Goal: Information Seeking & Learning: Find specific fact

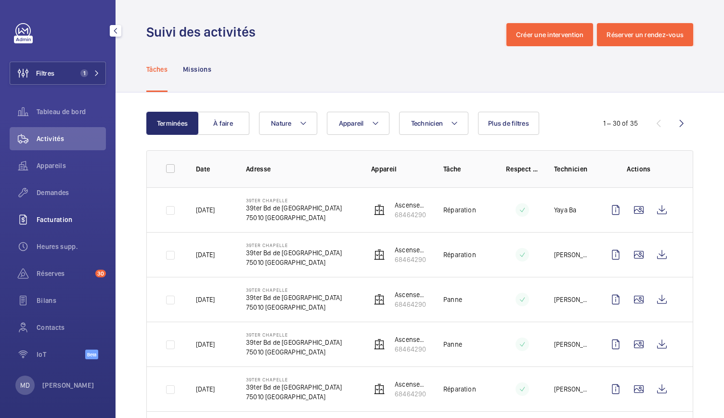
scroll to position [12, 0]
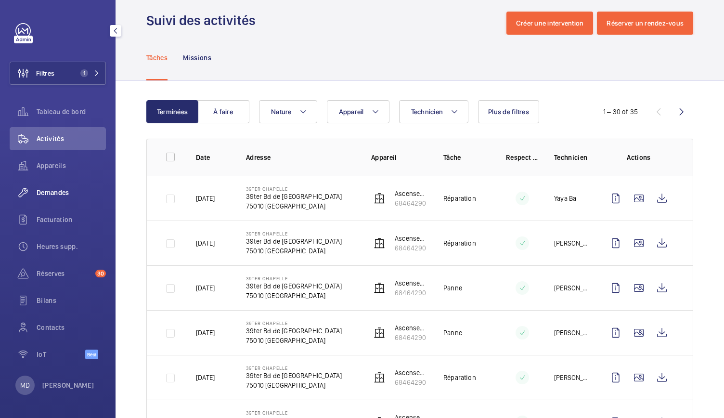
click at [64, 195] on span "Demandes" at bounding box center [71, 193] width 69 height 10
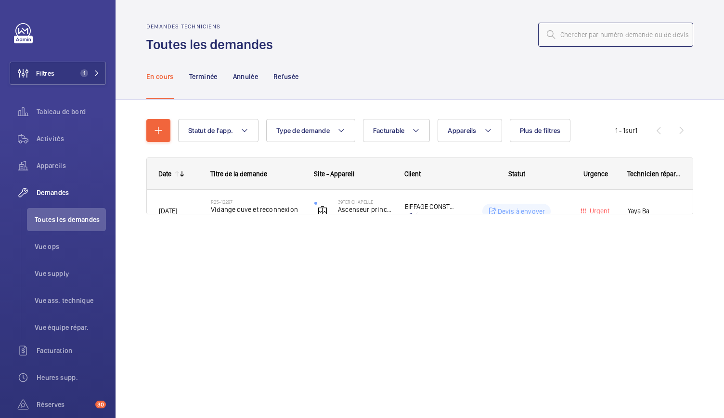
click at [576, 23] on input "text" at bounding box center [615, 35] width 155 height 24
paste input "25-12701:"
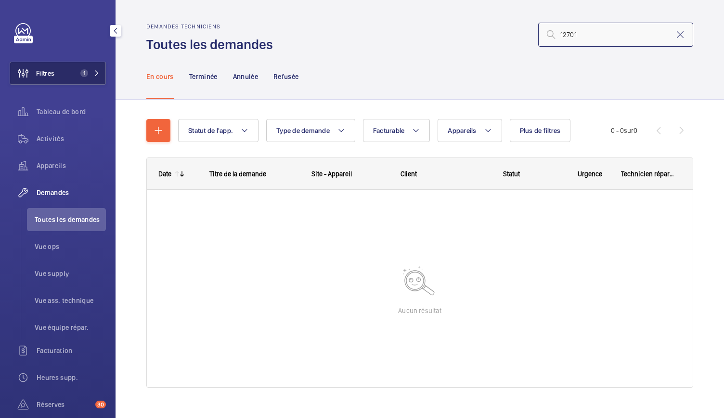
type input "12701"
click at [78, 83] on button "Filtres 1" at bounding box center [58, 73] width 96 height 23
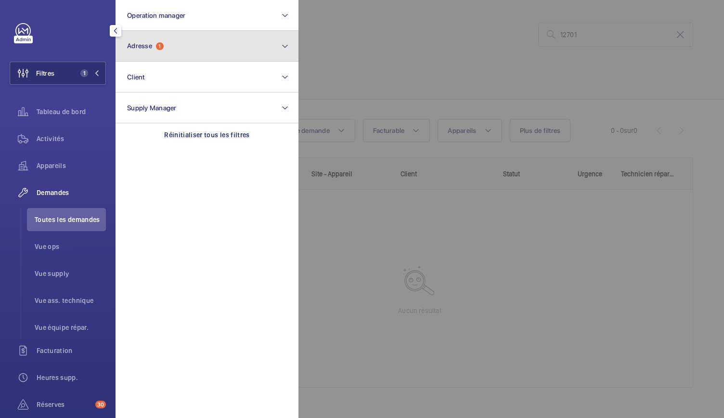
click at [158, 48] on span "1" at bounding box center [160, 46] width 8 height 8
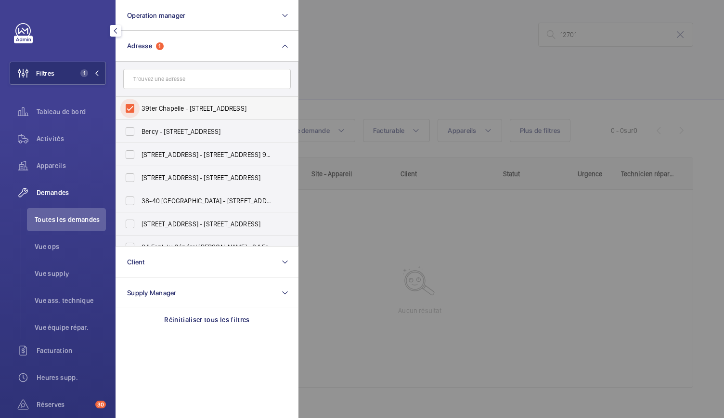
click at [131, 108] on input "39ter Chapelle - [STREET_ADDRESS]" at bounding box center [129, 108] width 19 height 19
checkbox input "false"
click at [364, 56] on div at bounding box center [660, 209] width 724 height 418
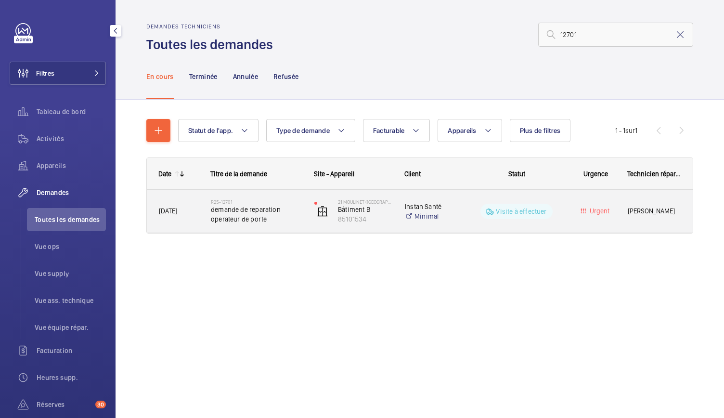
drag, startPoint x: 226, startPoint y: 219, endPoint x: 215, endPoint y: 217, distance: 11.2
click at [215, 217] on span "demande de reparation operateur de porte" at bounding box center [256, 213] width 91 height 19
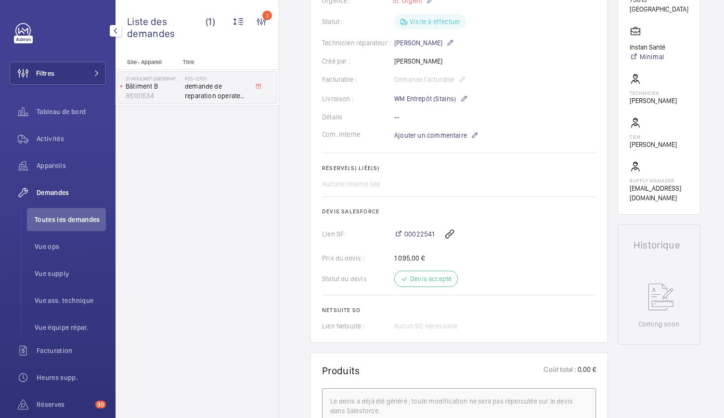
scroll to position [237, 0]
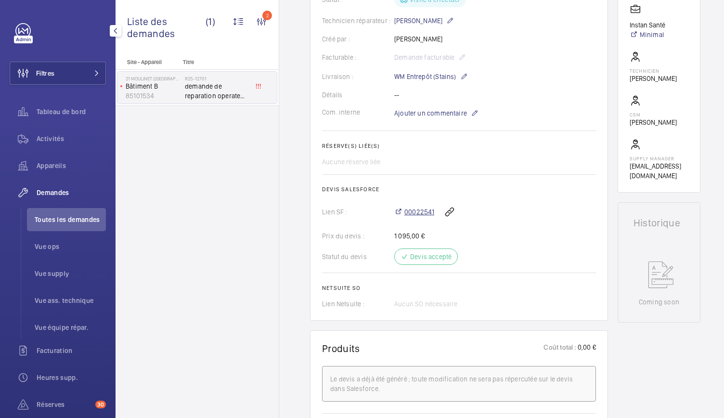
click at [426, 207] on span "00022541" at bounding box center [419, 212] width 30 height 10
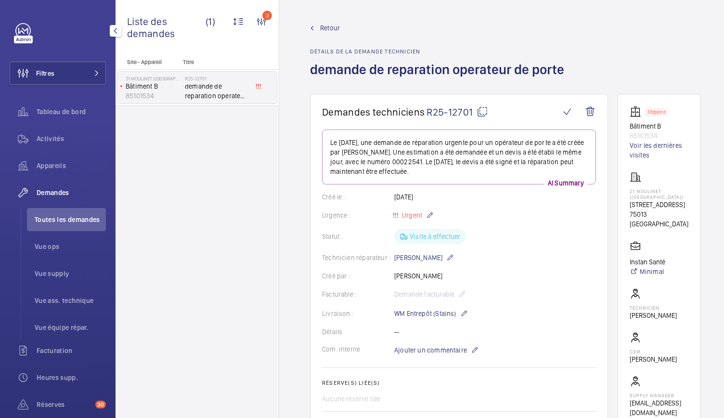
click at [480, 113] on mat-icon at bounding box center [482, 112] width 12 height 12
click at [51, 221] on span "Toutes les demandes" at bounding box center [70, 220] width 71 height 10
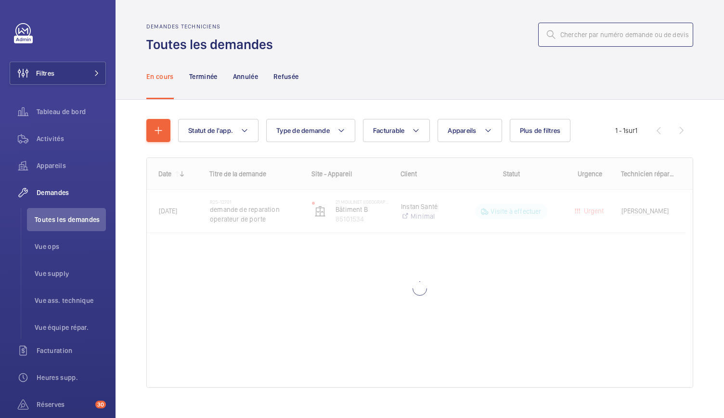
click at [565, 36] on input "text" at bounding box center [615, 35] width 155 height 24
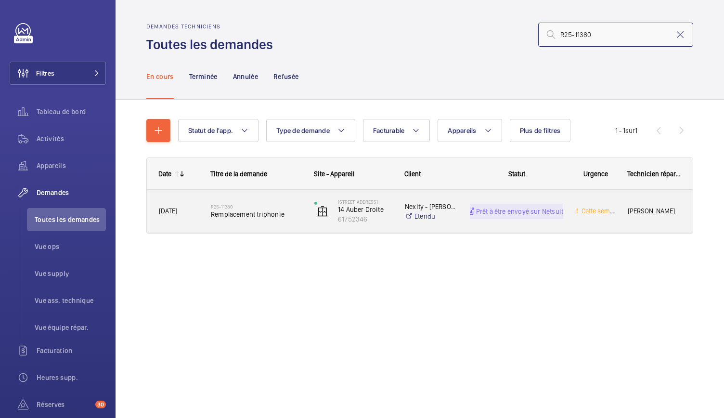
type input "R25-11380"
click at [252, 208] on h2 "R25-11380" at bounding box center [256, 207] width 91 height 6
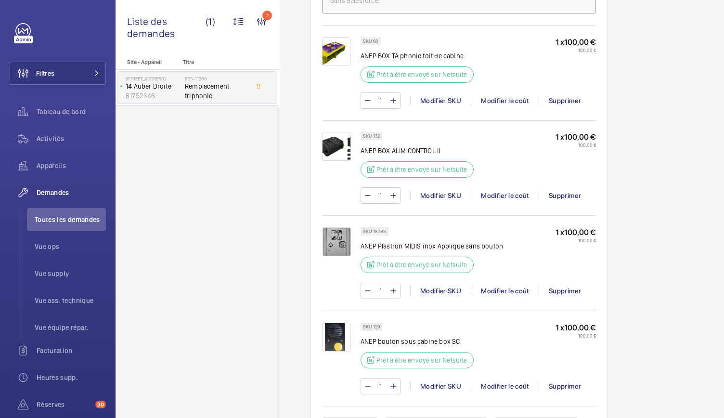
scroll to position [630, 0]
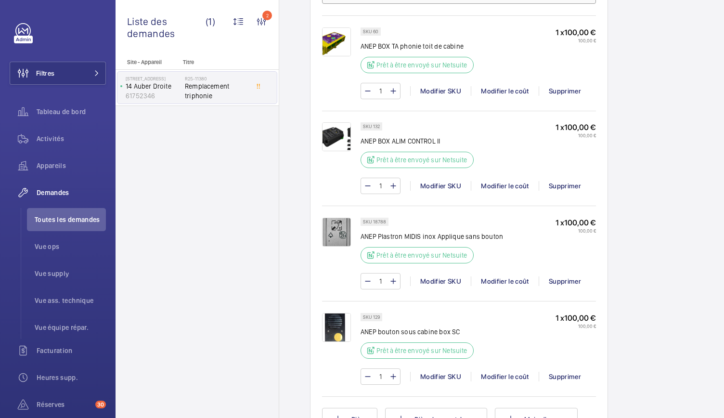
click at [337, 243] on img at bounding box center [336, 231] width 29 height 29
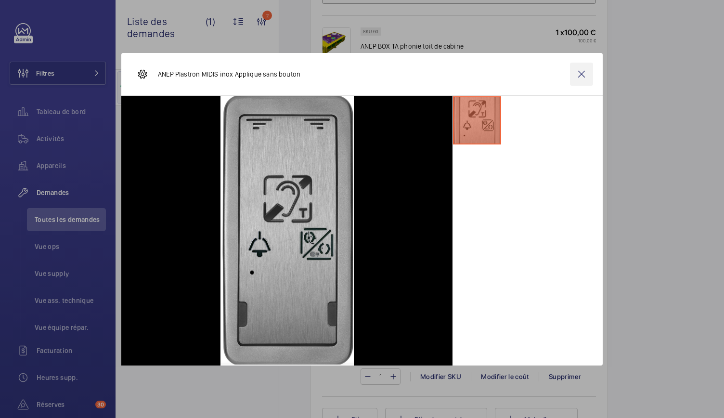
click at [584, 76] on wm-front-icon-button at bounding box center [581, 74] width 23 height 23
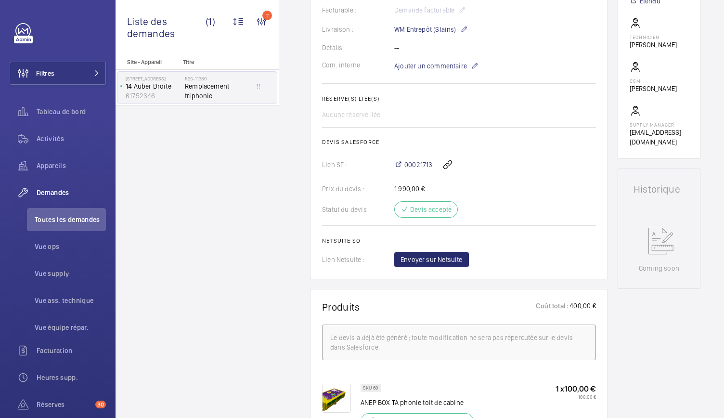
scroll to position [401, 0]
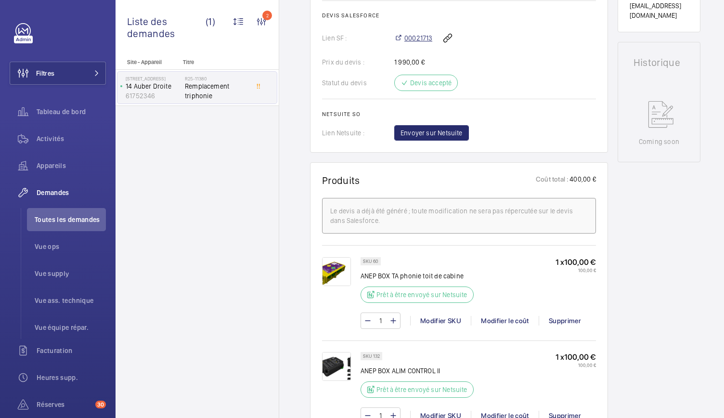
click at [413, 43] on span "00021713" at bounding box center [418, 38] width 28 height 10
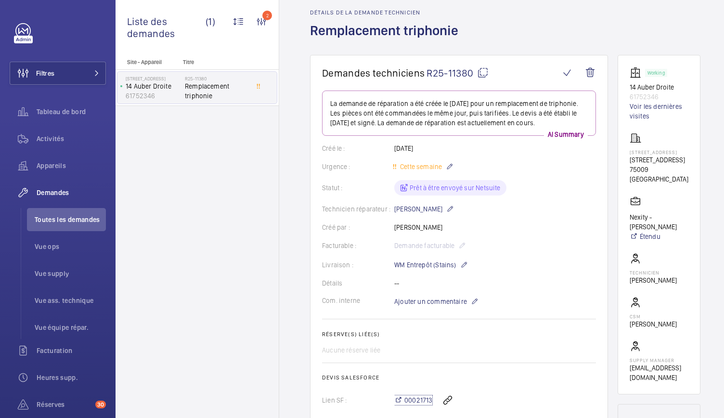
scroll to position [0, 0]
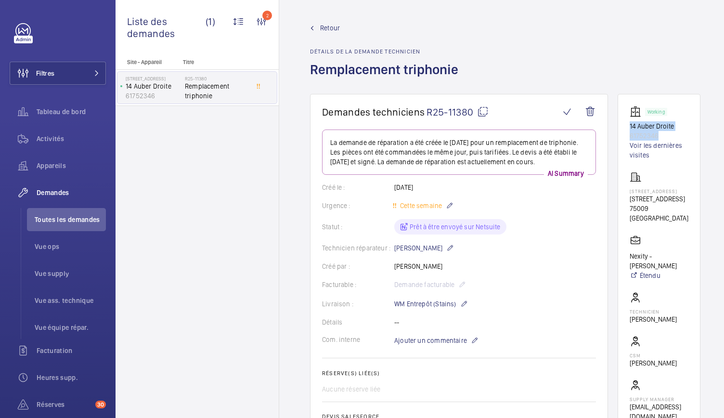
drag, startPoint x: 626, startPoint y: 124, endPoint x: 663, endPoint y: 133, distance: 37.8
click at [663, 133] on wm-front-card "Working 14 Auber Droite 61752346 Voir les dernières visites [STREET_ADDRESS][GE…" at bounding box center [658, 263] width 83 height 339
drag, startPoint x: 669, startPoint y: 217, endPoint x: 627, endPoint y: 217, distance: 42.3
click at [627, 217] on wm-front-card "Working 14 Auber Droite 61752346 Voir les dernières visites [STREET_ADDRESS][GE…" at bounding box center [658, 263] width 83 height 339
copy p "75009 [GEOGRAPHIC_DATA]"
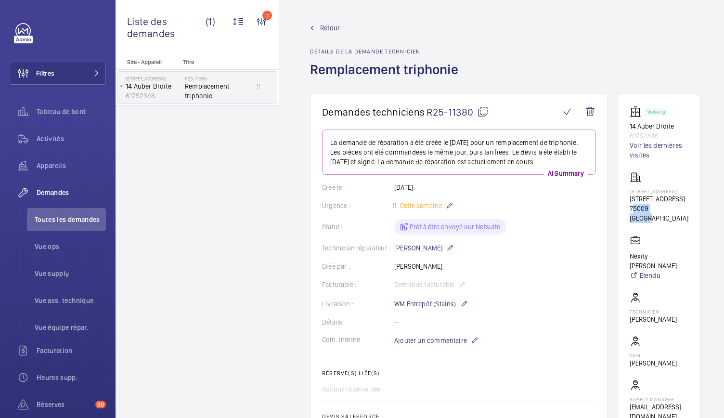
click at [480, 115] on mat-icon at bounding box center [483, 112] width 12 height 12
copy p "75009 [GEOGRAPHIC_DATA]"
drag, startPoint x: 626, startPoint y: 125, endPoint x: 667, endPoint y: 133, distance: 41.7
click at [667, 133] on wm-front-card "Working 14 Auber Droite 61752346 Voir les dernières visites [STREET_ADDRESS][GE…" at bounding box center [658, 263] width 83 height 339
copy div "14 Auber Droite 61752346"
